Goal: Entertainment & Leisure: Browse casually

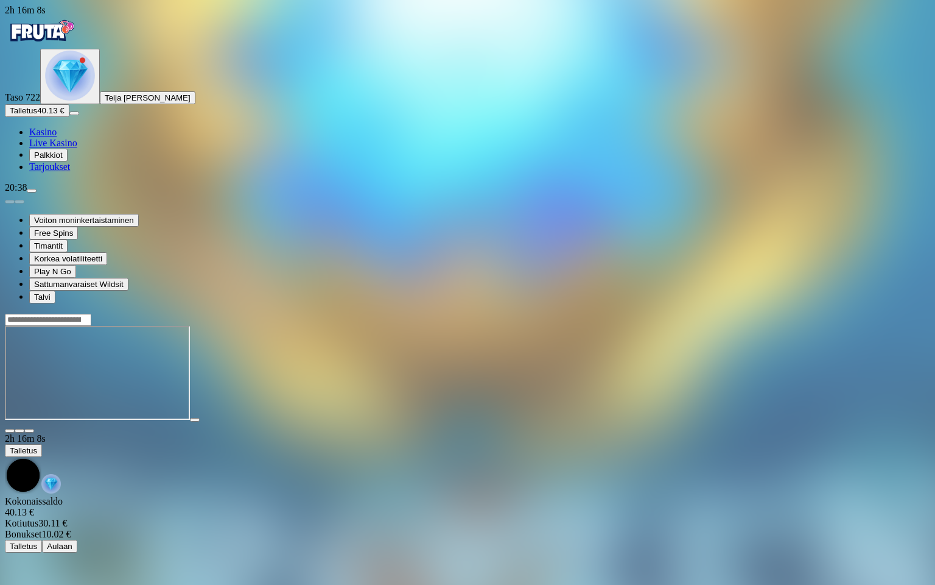
scroll to position [83, 0]
click at [10, 431] on span "close icon" at bounding box center [10, 431] width 0 height 0
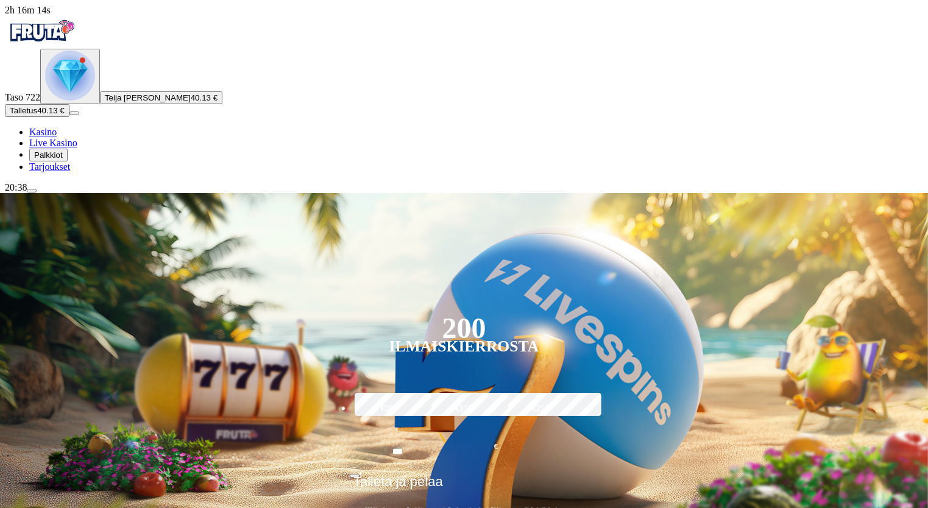
click at [62, 100] on img "Primary" at bounding box center [70, 76] width 50 height 50
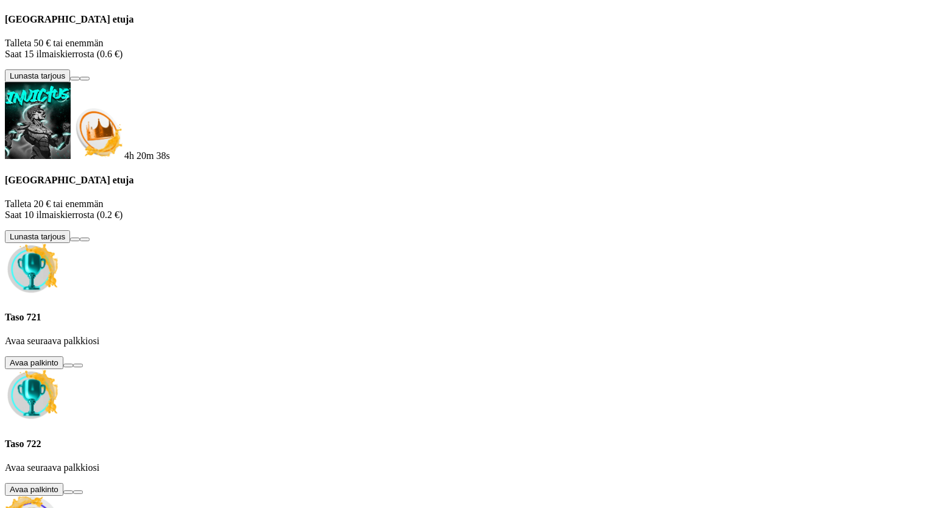
scroll to position [217, 0]
click at [73, 364] on button at bounding box center [68, 366] width 10 height 4
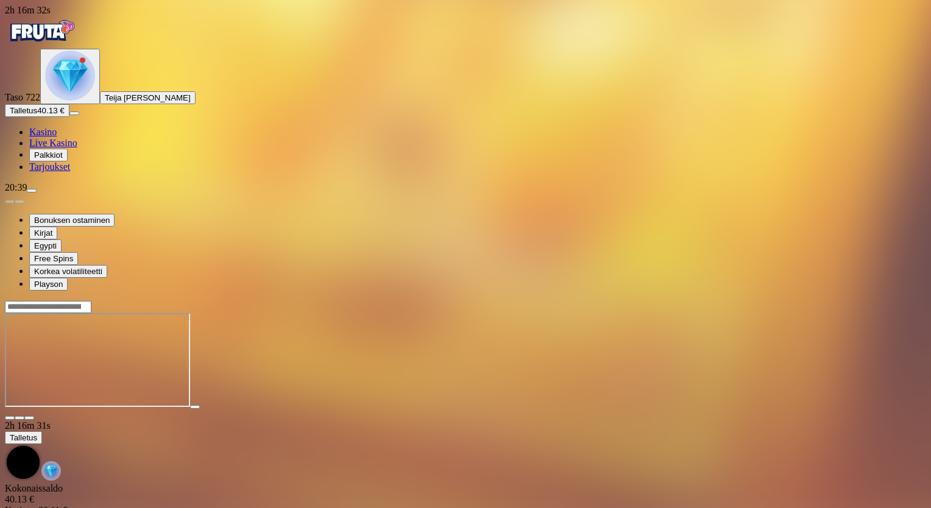
click at [29, 418] on span "fullscreen icon" at bounding box center [29, 418] width 0 height 0
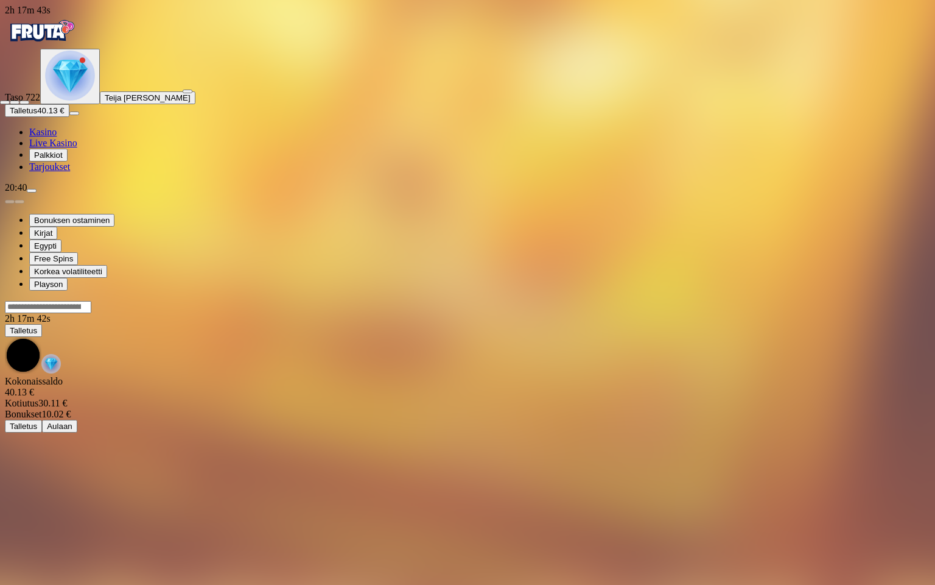
click at [5, 102] on span "close icon" at bounding box center [5, 102] width 0 height 0
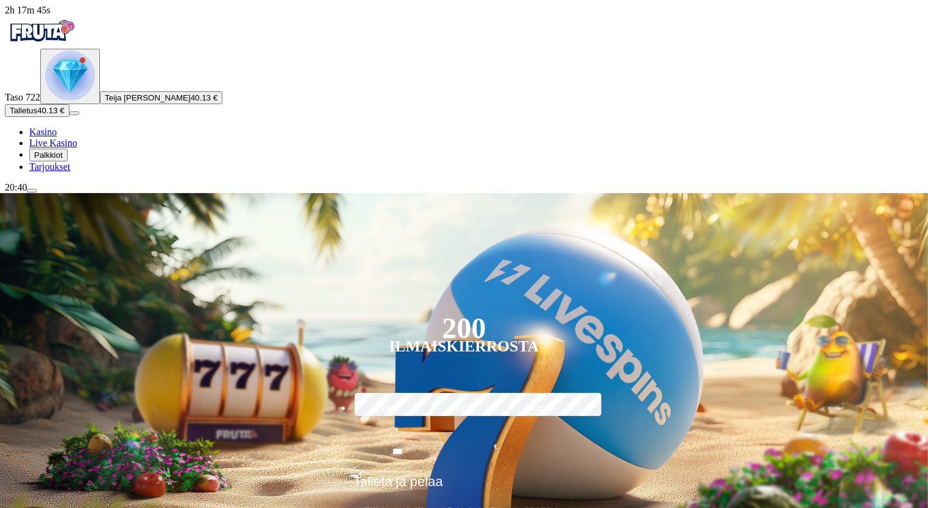
click at [72, 100] on img "Primary" at bounding box center [70, 76] width 50 height 50
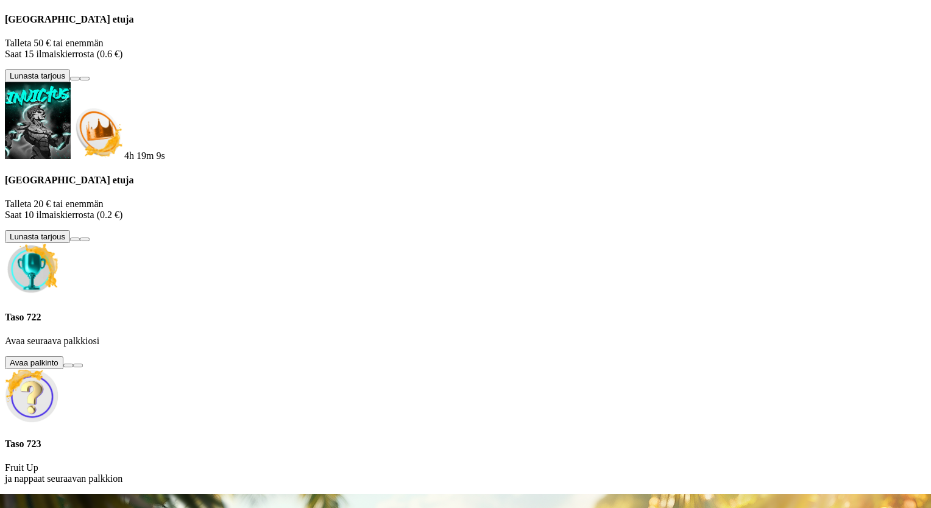
scroll to position [122, 0]
click at [73, 367] on button at bounding box center [68, 366] width 10 height 4
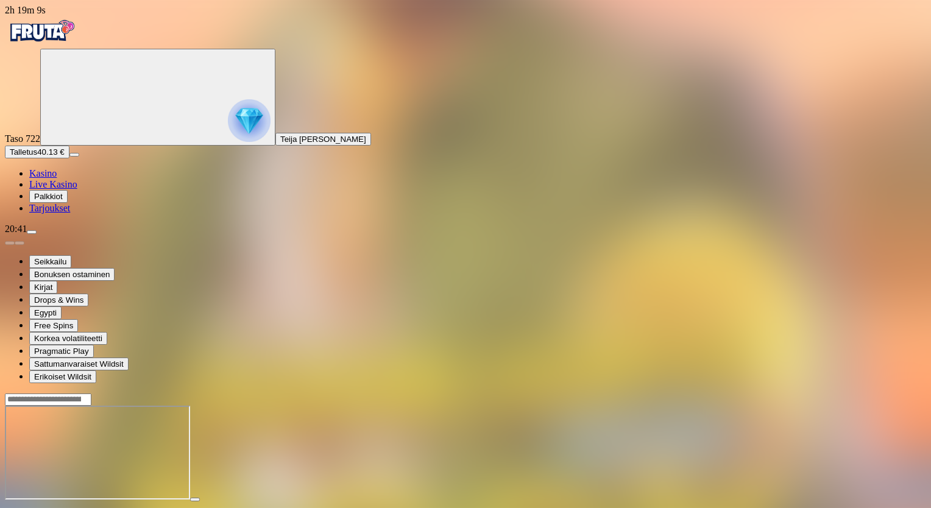
click at [29, 510] on span "fullscreen icon" at bounding box center [29, 510] width 0 height 0
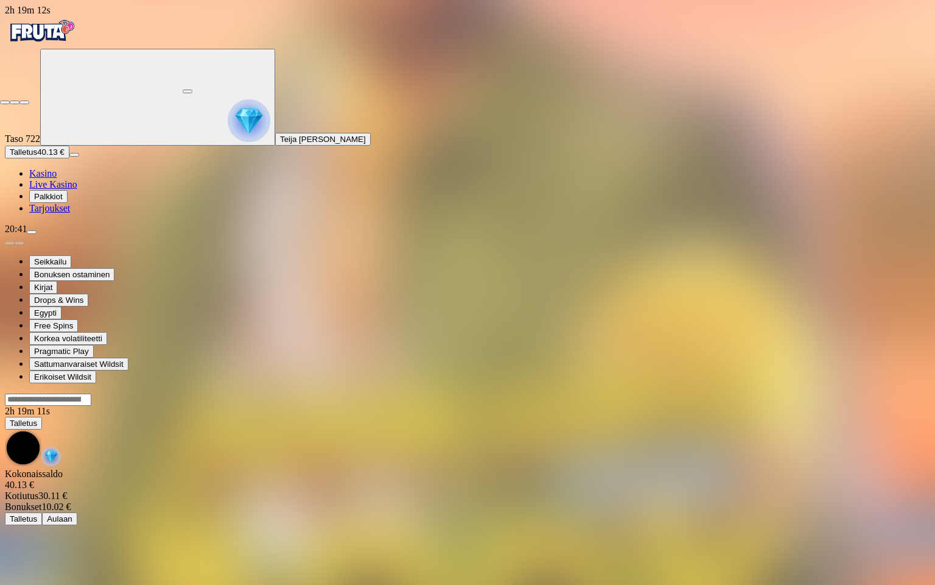
click at [5, 102] on span "close icon" at bounding box center [5, 102] width 0 height 0
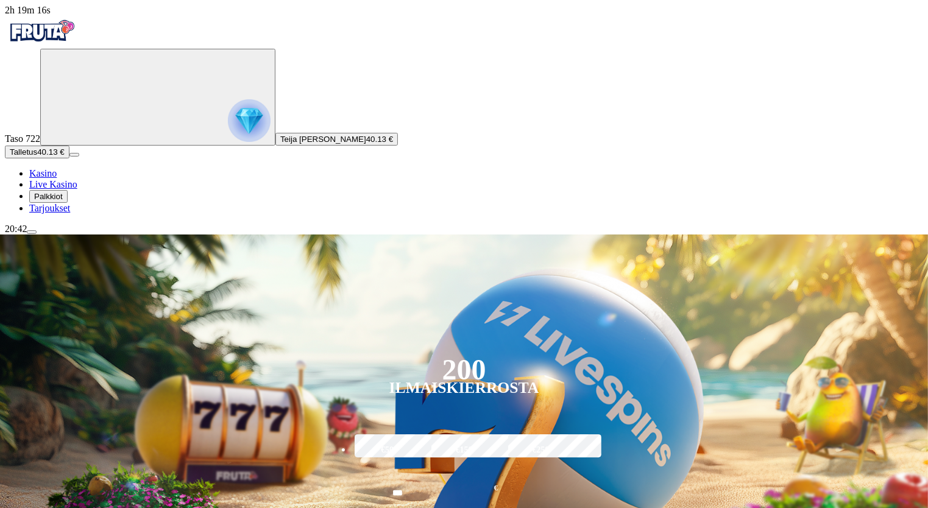
click at [228, 142] on img "Primary" at bounding box center [249, 120] width 43 height 43
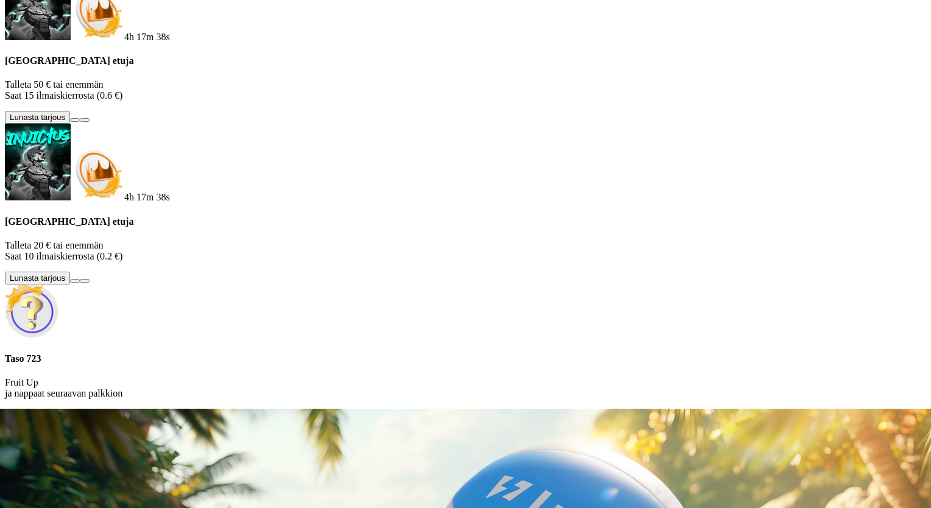
scroll to position [23, 0]
